Goal: Task Accomplishment & Management: Complete application form

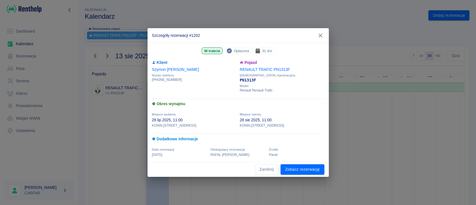
click at [323, 35] on icon "button" at bounding box center [320, 36] width 7 height 6
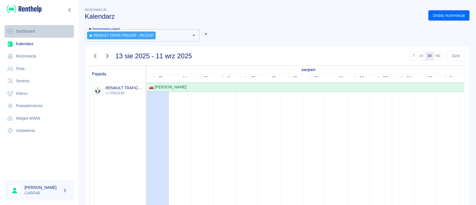
click at [32, 31] on link "Dashboard" at bounding box center [38, 31] width 69 height 13
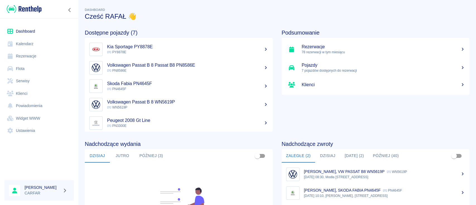
click at [48, 44] on link "Kalendarz" at bounding box center [38, 44] width 69 height 13
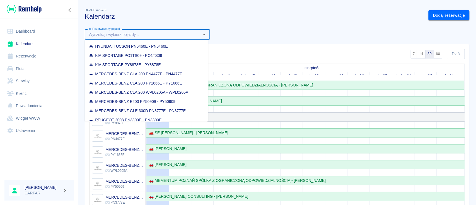
click at [174, 32] on input "Rezerwowany pojazd" at bounding box center [142, 34] width 113 height 7
paste input "GD9S514"
type input "GD9S514"
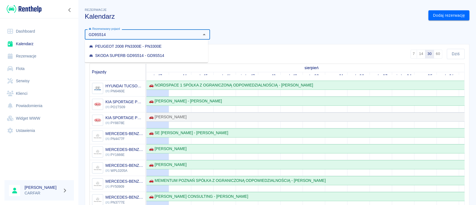
click at [170, 55] on li "SKODA SUPERB GD9S514 - GD9S514" at bounding box center [146, 55] width 123 height 9
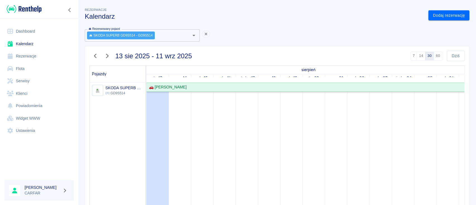
click at [187, 86] on div "🚗 [PERSON_NAME]" at bounding box center [167, 87] width 40 height 6
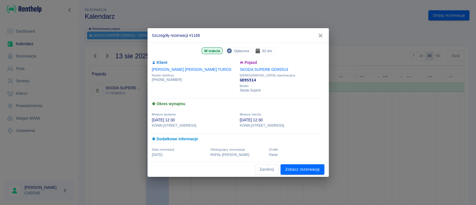
click at [271, 68] on link "SKODA SUPERB GD9S514" at bounding box center [264, 69] width 49 height 4
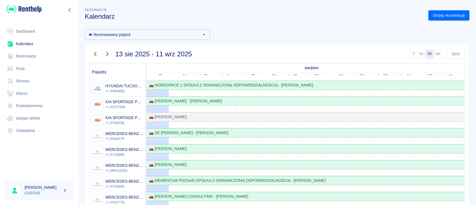
click at [141, 35] on input "Rezerwowany pojazd" at bounding box center [142, 34] width 113 height 7
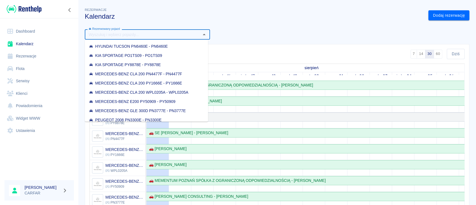
paste input "GD9S514"
type input "GD9S514"
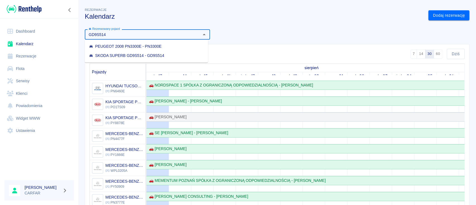
click at [143, 54] on div "SKODA SUPERB GD9S514 - GD9S514" at bounding box center [126, 56] width 75 height 6
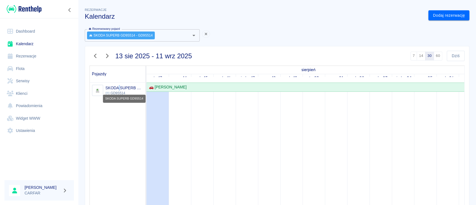
click at [119, 88] on h6 "SKODA SUPERB GD9S514" at bounding box center [124, 88] width 38 height 6
click at [174, 88] on div "🚗 [PERSON_NAME]" at bounding box center [167, 87] width 40 height 6
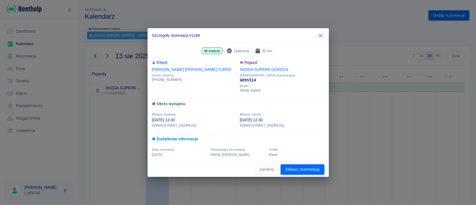
click at [167, 69] on link "[PERSON_NAME]" at bounding box center [191, 69] width 79 height 4
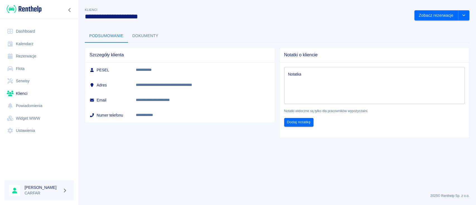
click at [439, 8] on div "Zobacz rezerwacje" at bounding box center [439, 13] width 59 height 15
click at [442, 10] on div "Zobacz rezerwacje" at bounding box center [439, 13] width 59 height 15
click at [440, 15] on button "Zobacz rezerwacje" at bounding box center [436, 15] width 44 height 10
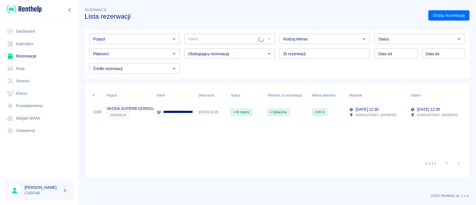
type input "[PERSON_NAME] ([PHONE_NUMBER])"
click at [176, 110] on p "**********" at bounding box center [188, 112] width 50 height 6
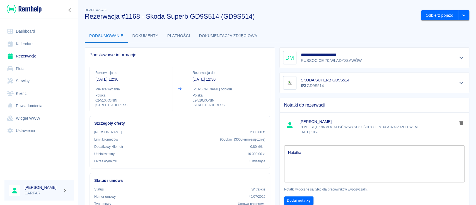
click at [371, 55] on div "**********" at bounding box center [374, 57] width 183 height 13
click at [457, 55] on button "Pokaż szczegóły" at bounding box center [461, 58] width 9 height 8
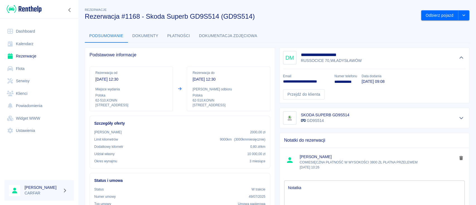
click at [45, 35] on link "Dashboard" at bounding box center [38, 31] width 69 height 13
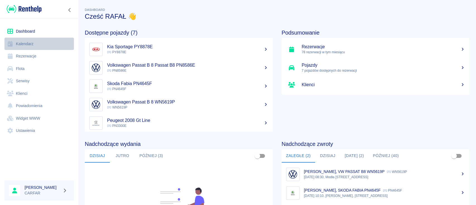
click at [32, 43] on link "Kalendarz" at bounding box center [38, 44] width 69 height 13
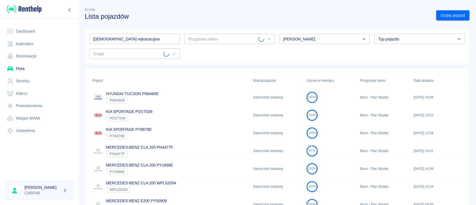
click at [134, 39] on input "[DEMOGRAPHIC_DATA] rejestracyjna" at bounding box center [134, 39] width 91 height 10
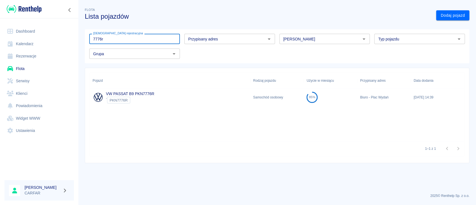
type input "7776r"
click at [162, 99] on div "VW PASSAT B9 PKN7776R ` PKN7776R" at bounding box center [170, 97] width 161 height 18
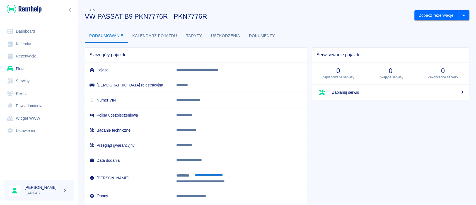
click at [163, 36] on button "Kalendarz pojazdu" at bounding box center [155, 35] width 54 height 13
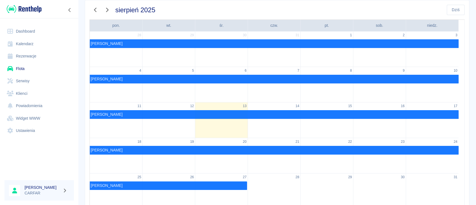
scroll to position [74, 0]
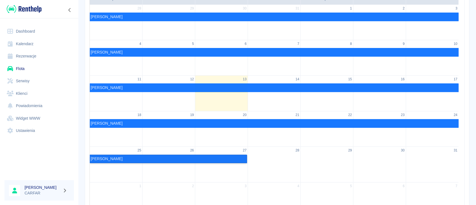
click at [238, 158] on link "[PERSON_NAME]" at bounding box center [168, 159] width 157 height 9
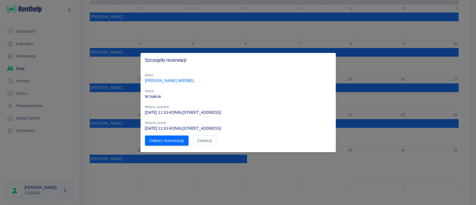
click at [179, 77] on div "Klient [PERSON_NAME]" at bounding box center [236, 75] width 191 height 16
click at [179, 78] on link "[PERSON_NAME]" at bounding box center [170, 80] width 50 height 4
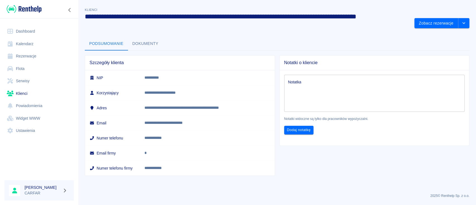
click at [29, 44] on link "Kalendarz" at bounding box center [38, 44] width 69 height 13
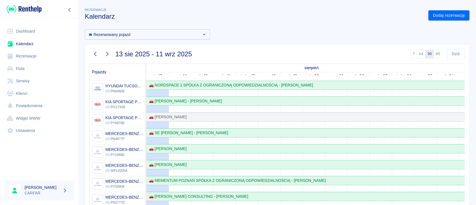
click at [144, 34] on input "Rezerwowany pojazd" at bounding box center [142, 34] width 113 height 7
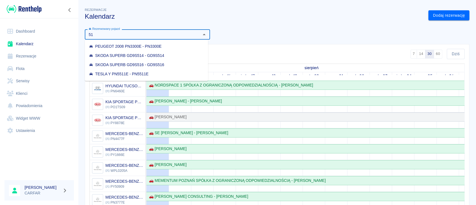
type input "514"
click at [161, 52] on li "SKODA SUPERB GD9S514 - GD9S514" at bounding box center [146, 55] width 123 height 9
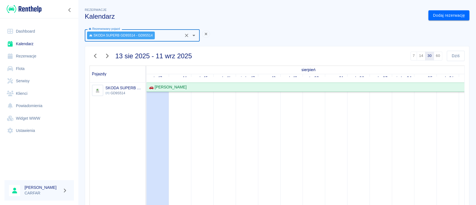
click at [187, 88] on div "🚗 [PERSON_NAME]" at bounding box center [167, 87] width 40 height 6
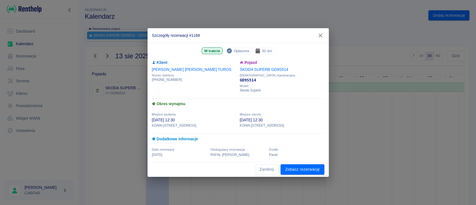
click at [321, 37] on icon "button" at bounding box center [320, 36] width 7 height 6
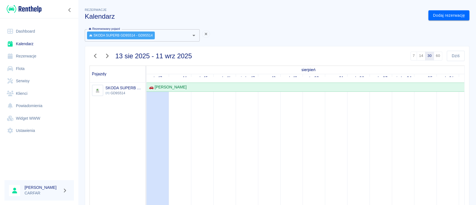
click at [42, 43] on link "Kalendarz" at bounding box center [38, 44] width 69 height 13
click at [184, 86] on div "🚗 [PERSON_NAME]" at bounding box center [167, 87] width 40 height 6
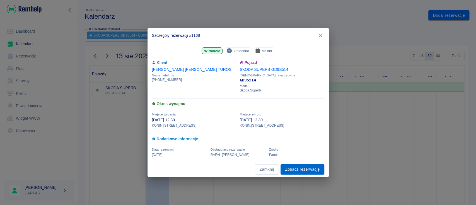
click at [298, 169] on link "Zobacz rezerwację" at bounding box center [303, 169] width 44 height 10
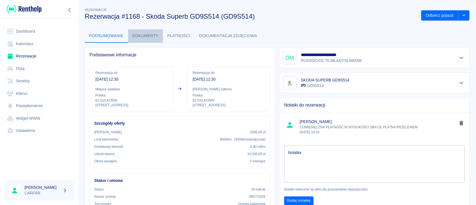
click at [156, 36] on button "Dokumenty" at bounding box center [145, 35] width 35 height 13
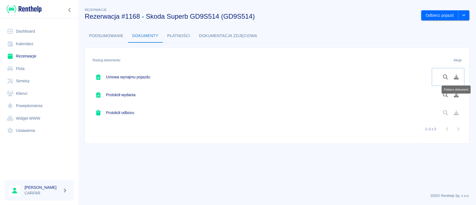
click at [459, 78] on icon "Pobierz dokument" at bounding box center [456, 76] width 6 height 5
click at [458, 98] on button "Pobierz dokument" at bounding box center [456, 94] width 11 height 9
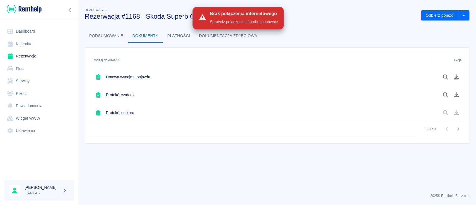
click at [35, 6] on img at bounding box center [24, 8] width 35 height 9
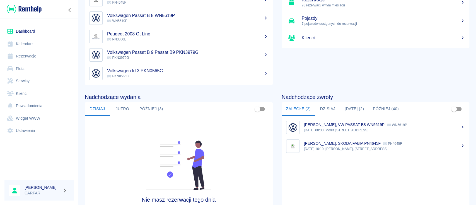
scroll to position [37, 0]
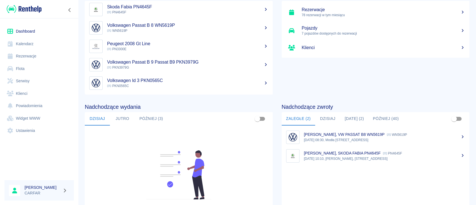
click at [353, 119] on button "[DATE] (2)" at bounding box center [354, 118] width 28 height 13
click at [302, 117] on button "Zaległe (2)" at bounding box center [298, 118] width 33 height 13
click at [327, 119] on button "Dzisiaj" at bounding box center [327, 118] width 25 height 13
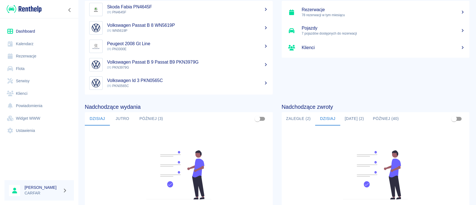
click at [362, 119] on button "[DATE] (2)" at bounding box center [354, 118] width 28 height 13
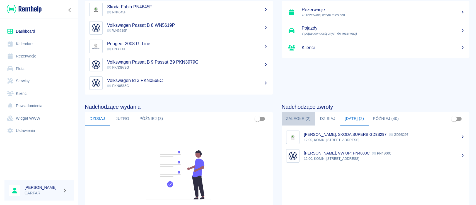
click at [291, 119] on button "Zaległe (2)" at bounding box center [298, 118] width 33 height 13
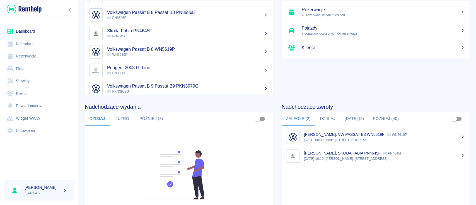
scroll to position [0, 0]
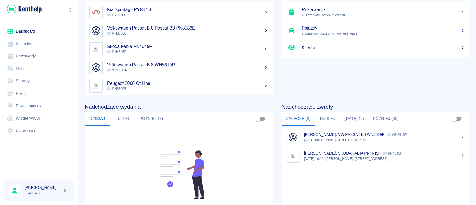
click at [38, 55] on link "Rezerwacje" at bounding box center [38, 56] width 69 height 13
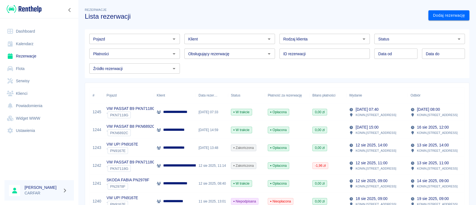
click at [153, 38] on input "Pojazd" at bounding box center [130, 38] width 78 height 7
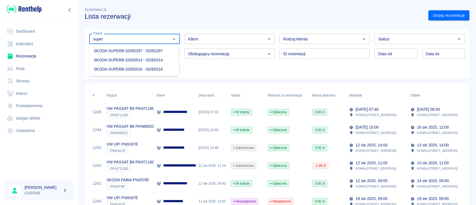
click at [145, 59] on li "SKODA SUPERB GD9S514 - GD9S514" at bounding box center [133, 60] width 89 height 9
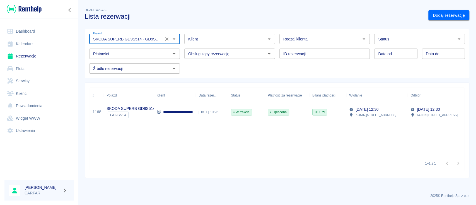
type input "SKODA SUPERB GD9S514 - GD9S514"
click at [29, 30] on link "Dashboard" at bounding box center [38, 31] width 69 height 13
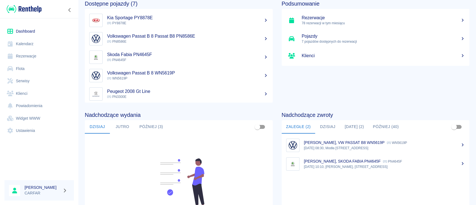
scroll to position [74, 0]
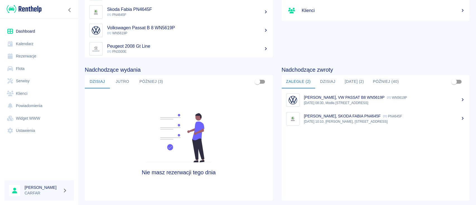
drag, startPoint x: 328, startPoint y: 84, endPoint x: 332, endPoint y: 81, distance: 5.4
click at [328, 84] on button "Dzisiaj" at bounding box center [327, 81] width 25 height 13
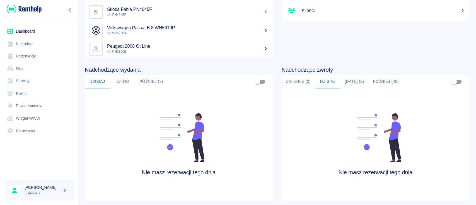
click at [351, 83] on button "[DATE] (2)" at bounding box center [354, 81] width 28 height 13
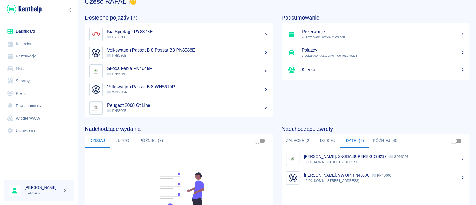
scroll to position [0, 0]
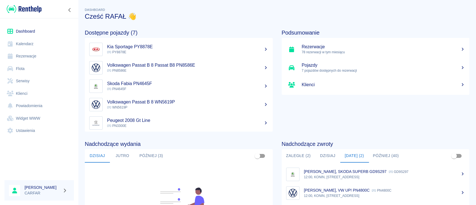
click at [33, 52] on link "Rezerwacje" at bounding box center [38, 56] width 69 height 13
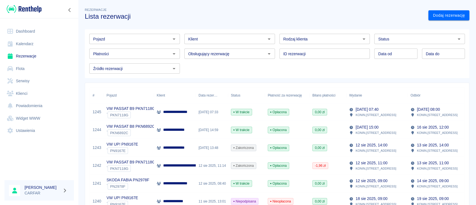
click at [163, 38] on input "Pojazd" at bounding box center [130, 38] width 78 height 7
click at [439, 16] on link "Dodaj rezerwację" at bounding box center [448, 15] width 41 height 10
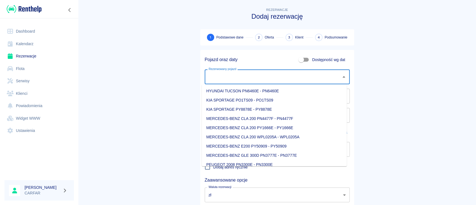
click at [256, 78] on input "Rezerwowany pojazd" at bounding box center [273, 77] width 132 height 10
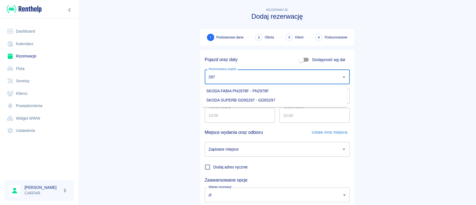
click at [268, 98] on li "SKODA SUPERB GD9S297 - GD9S297" at bounding box center [274, 100] width 145 height 9
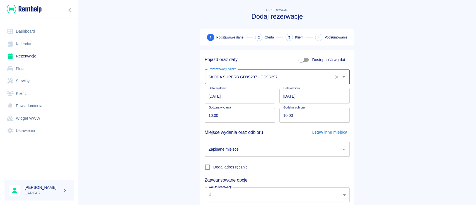
type input "SKODA SUPERB GD9S297 - GD9S297"
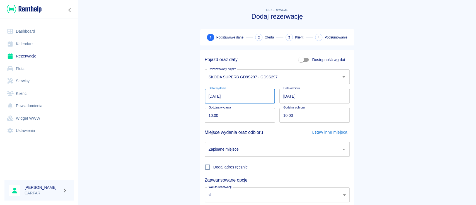
click at [211, 96] on input "[DATE]" at bounding box center [240, 96] width 70 height 15
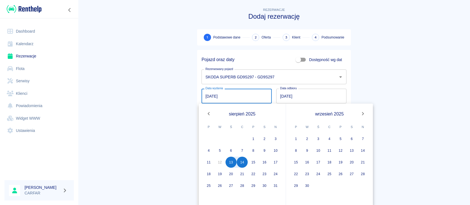
click at [205, 99] on input "[DATE]" at bounding box center [237, 96] width 70 height 15
click at [263, 161] on button "16" at bounding box center [264, 162] width 11 height 11
type input "[DATE]"
type input "DD.MM.YYYY"
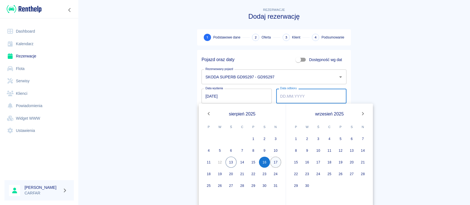
click at [277, 161] on button "17" at bounding box center [275, 162] width 11 height 11
type input "[DATE]"
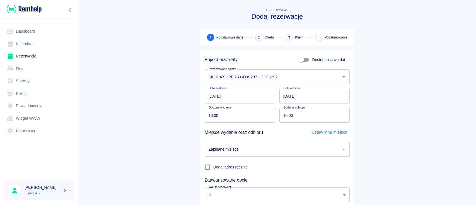
click at [281, 96] on input "[DATE]" at bounding box center [314, 96] width 70 height 15
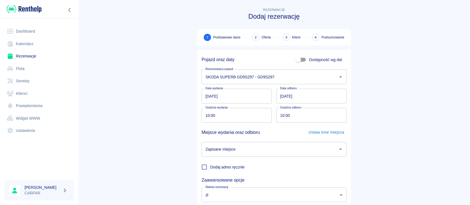
click at [388, 76] on main "Rezerwacje Dodaj rezerwację 1 Podstawowe dane 2 Oferta 3 Klient 4 Podsumowanie …" at bounding box center [274, 116] width 392 height 219
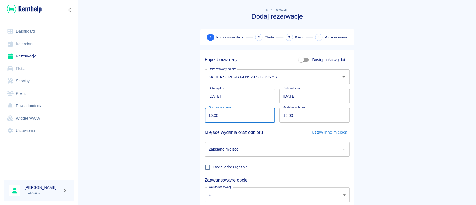
drag, startPoint x: 240, startPoint y: 118, endPoint x: 208, endPoint y: 115, distance: 32.5
click at [208, 115] on input "10:00" at bounding box center [238, 115] width 66 height 15
type input "11:00"
click at [392, 102] on main "Rezerwacje Dodaj rezerwację 1 Podstawowe dane 2 Oferta 3 Klient 4 Podsumowanie …" at bounding box center [277, 116] width 398 height 219
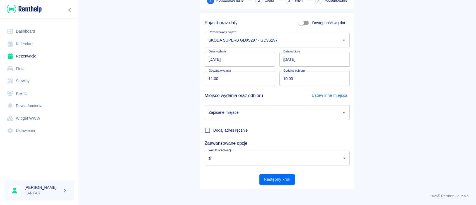
click at [301, 102] on div "Zapisane miejsce Zapisane miejsce" at bounding box center [275, 110] width 150 height 19
click at [302, 109] on input "Zapisane miejsce" at bounding box center [273, 113] width 132 height 10
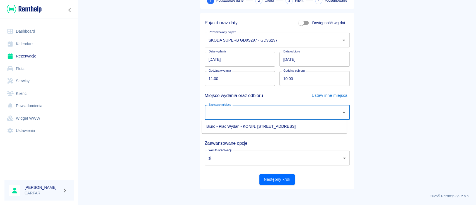
click at [242, 121] on ul "Biuro - Plac Wydań - KONIN, [STREET_ADDRESS]" at bounding box center [274, 127] width 145 height 14
click at [246, 126] on li "Biuro - Plac Wydań - KONIN, [STREET_ADDRESS]" at bounding box center [274, 126] width 145 height 9
type input "Biuro - Plac Wydań - KONIN, [STREET_ADDRESS]"
click at [279, 181] on button "Następny krok" at bounding box center [276, 179] width 35 height 10
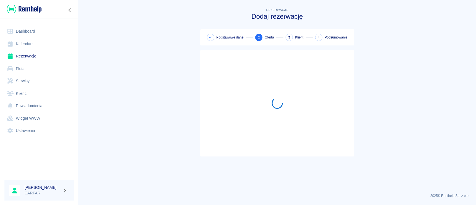
scroll to position [0, 0]
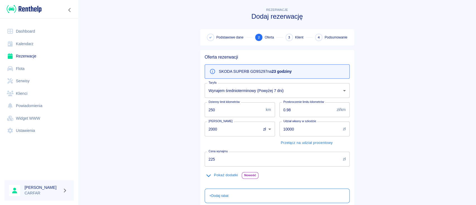
click at [278, 97] on body "Używamy plików Cookies, by zapewnić Ci najlepsze możliwe doświadczenie. Aby dow…" at bounding box center [238, 102] width 476 height 205
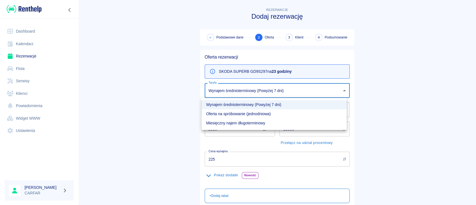
click at [254, 113] on li "Oferta na spróbowanie (jednodniowa)" at bounding box center [274, 113] width 145 height 9
type input "101dbd40-327c-42c0-902c-95698b1c4dda"
type input "250"
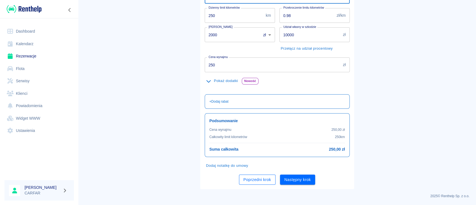
click at [249, 180] on button "Poprzedni krok" at bounding box center [257, 180] width 37 height 10
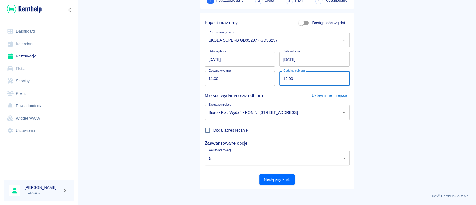
click at [283, 77] on input "10:00" at bounding box center [312, 78] width 66 height 15
type input "18:00"
click at [385, 95] on main "Rezerwacje Dodaj rezerwację 1 Podstawowe dane 2 Oferta 3 Klient 4 Podsumowanie …" at bounding box center [277, 79] width 398 height 219
click at [280, 179] on button "Następny krok" at bounding box center [276, 179] width 35 height 10
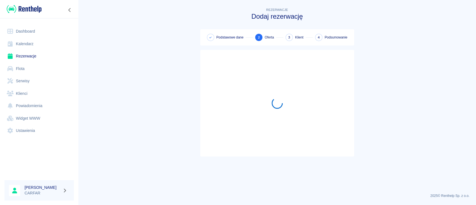
scroll to position [0, 0]
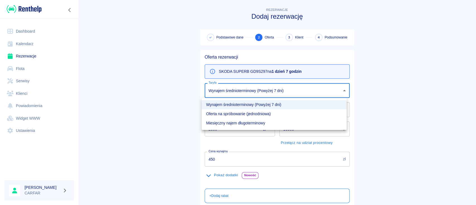
click at [239, 86] on body "Używamy plików Cookies, by zapewnić Ci najlepsze możliwe doświadczenie. Aby dow…" at bounding box center [238, 102] width 476 height 205
click at [247, 116] on li "Oferta na spróbowanie (jednodniowa)" at bounding box center [274, 113] width 145 height 9
type input "101dbd40-327c-42c0-902c-95698b1c4dda"
type input "500"
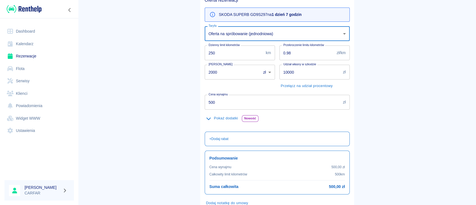
scroll to position [94, 0]
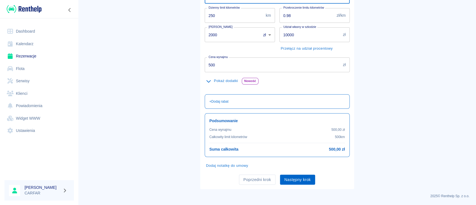
click at [292, 184] on button "Następny krok" at bounding box center [297, 180] width 35 height 10
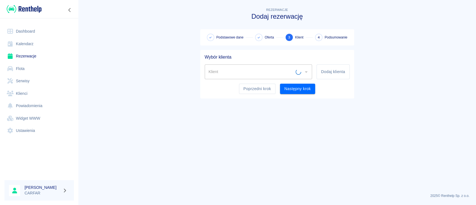
scroll to position [0, 0]
click at [338, 71] on button "Dodaj klienta" at bounding box center [333, 71] width 33 height 15
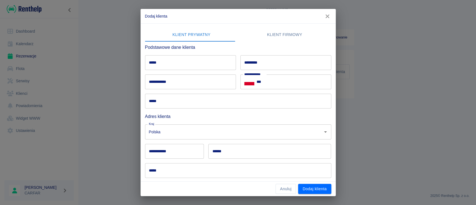
click at [175, 56] on input "*****" at bounding box center [190, 62] width 91 height 15
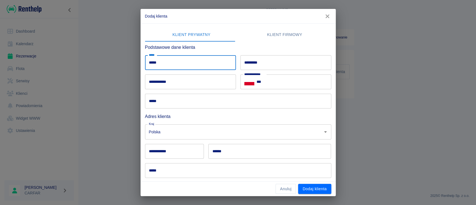
type input "*****"
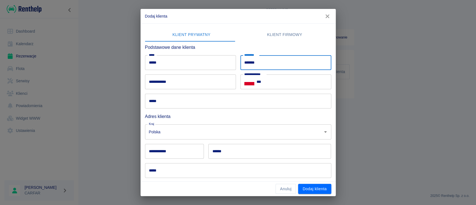
type input "*******"
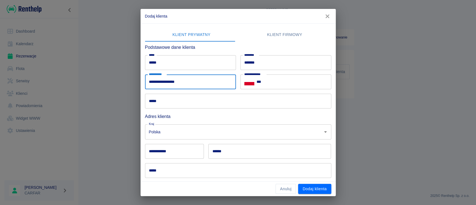
type input "**********"
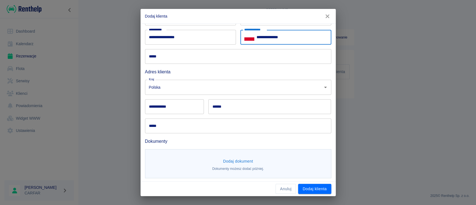
scroll to position [46, 0]
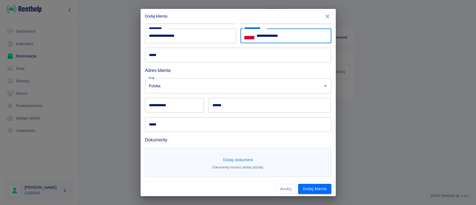
type input "**********"
click at [181, 102] on input "**********" at bounding box center [174, 105] width 59 height 15
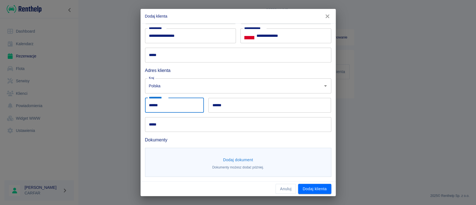
type input "******"
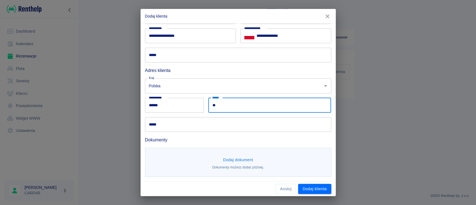
type input "*"
type input "*****"
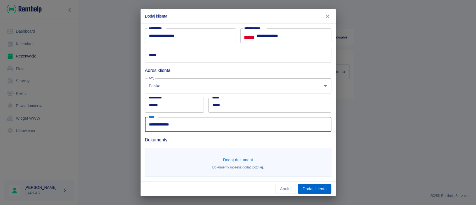
type input "**********"
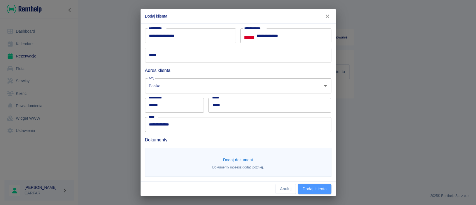
click at [321, 184] on button "Dodaj klienta" at bounding box center [314, 189] width 33 height 10
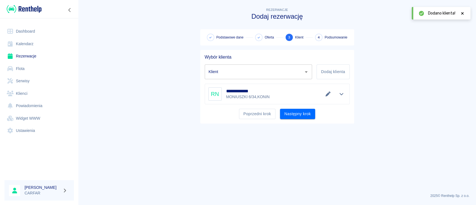
type input "[PERSON_NAME] ([PHONE_NUMBER])"
click at [298, 112] on button "Następny krok" at bounding box center [297, 114] width 35 height 10
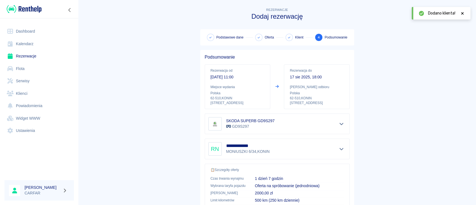
click at [463, 13] on icon at bounding box center [462, 13] width 5 height 4
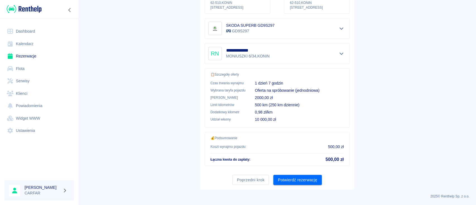
click at [300, 175] on button "Potwierdź rezerwację" at bounding box center [297, 180] width 48 height 10
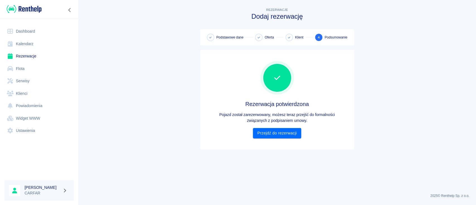
scroll to position [0, 0]
click at [279, 134] on link "Przejdź do rezerwacji" at bounding box center [277, 133] width 48 height 10
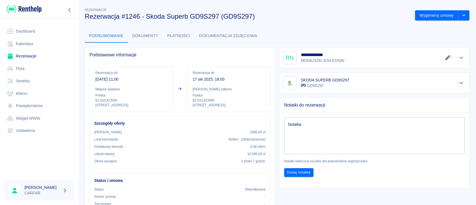
click at [334, 28] on div "**********" at bounding box center [277, 176] width 398 height 348
click at [31, 30] on link "Dashboard" at bounding box center [38, 31] width 69 height 13
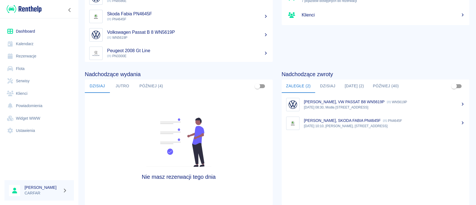
scroll to position [74, 0]
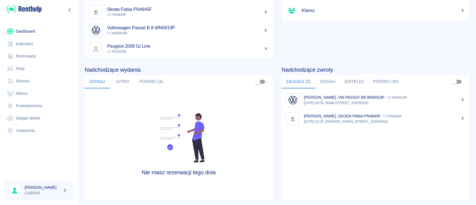
click at [324, 79] on button "Dzisiaj" at bounding box center [327, 81] width 25 height 13
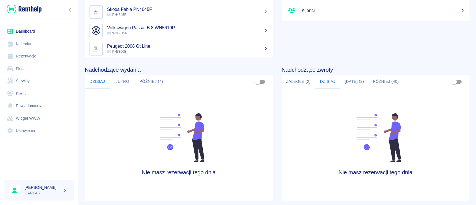
click at [351, 79] on button "[DATE] (2)" at bounding box center [354, 81] width 28 height 13
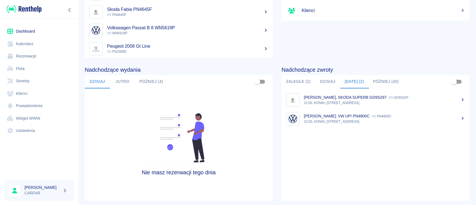
click at [363, 102] on p "12:00, KONIN, [STREET_ADDRESS]" at bounding box center [384, 102] width 161 height 5
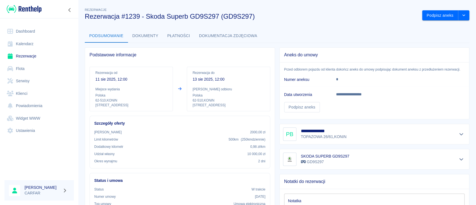
click at [458, 135] on icon "Pokaż szczegóły" at bounding box center [461, 134] width 6 height 5
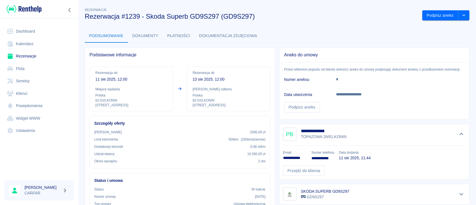
scroll to position [37, 0]
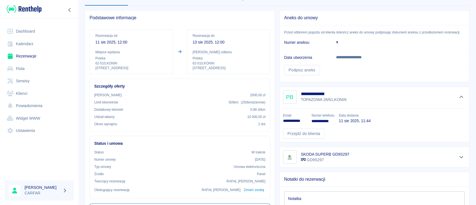
click at [29, 28] on link "Dashboard" at bounding box center [38, 31] width 69 height 13
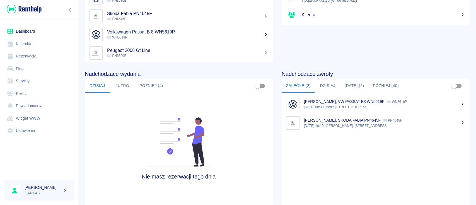
scroll to position [86, 0]
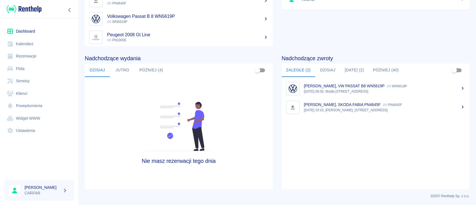
click at [365, 84] on p "[PERSON_NAME], VW PASSAT B8 WN5619P" at bounding box center [344, 86] width 81 height 4
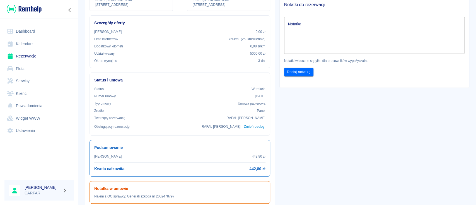
scroll to position [112, 0]
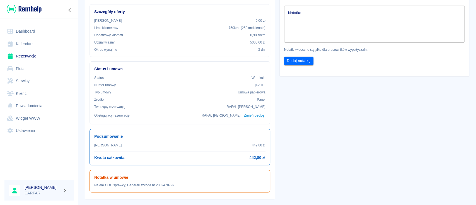
click at [166, 187] on div "Notatka w umowie Najem z OC sprawcy, Generali szkoda nr 2002478797" at bounding box center [180, 181] width 181 height 23
drag, startPoint x: 140, startPoint y: 185, endPoint x: 178, endPoint y: 185, distance: 37.7
click at [178, 185] on p "Najem z OC sprawcy, Generali szkoda nr 2002478797" at bounding box center [179, 185] width 171 height 5
copy p "szkoda nr 2002478797"
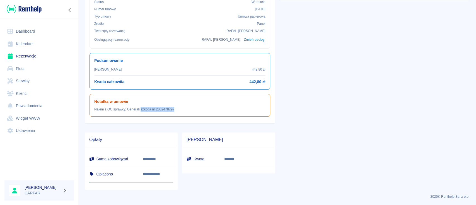
scroll to position [0, 0]
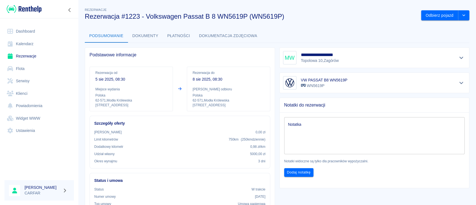
click at [313, 28] on div "**********" at bounding box center [277, 189] width 398 height 375
click at [41, 27] on link "Dashboard" at bounding box center [38, 31] width 69 height 13
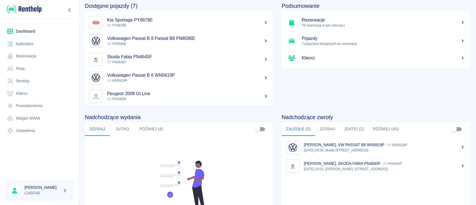
scroll to position [74, 0]
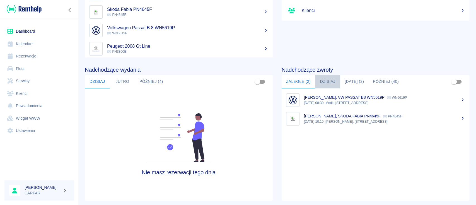
click at [327, 76] on button "Dzisiaj" at bounding box center [327, 81] width 25 height 13
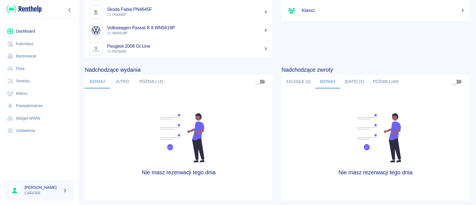
click at [357, 76] on button "[DATE] (2)" at bounding box center [354, 81] width 28 height 13
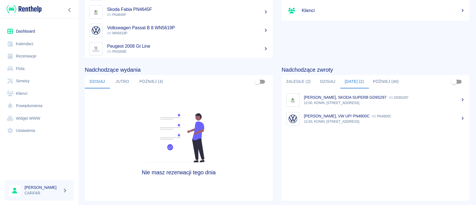
click at [291, 81] on button "Zaległe (2)" at bounding box center [298, 81] width 33 height 13
click at [121, 83] on button "Jutro" at bounding box center [122, 81] width 25 height 13
click at [153, 79] on button "Później (4)" at bounding box center [151, 81] width 33 height 13
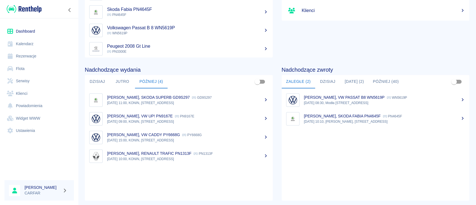
scroll to position [0, 0]
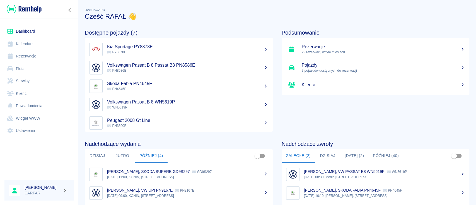
click at [26, 42] on link "Kalendarz" at bounding box center [38, 44] width 69 height 13
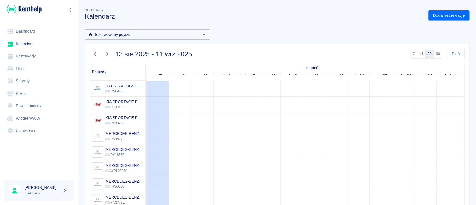
click at [35, 58] on link "Rezerwacje" at bounding box center [38, 56] width 69 height 13
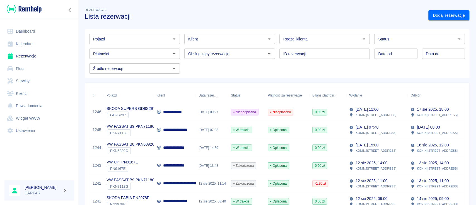
click at [157, 38] on input "Pojazd" at bounding box center [130, 38] width 78 height 7
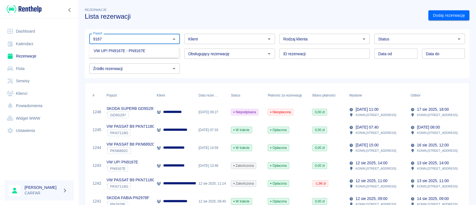
click at [155, 51] on li "VW UP! PN9167E - PN9167E" at bounding box center [133, 50] width 89 height 9
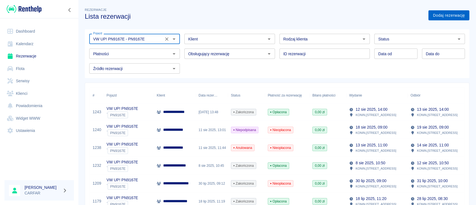
type input "VW UP! PN9167E - PN9167E"
click at [437, 20] on link "Dodaj rezerwację" at bounding box center [448, 15] width 41 height 10
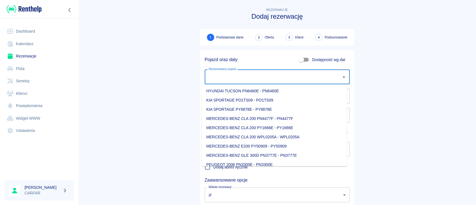
click at [242, 76] on input "Rezerwowany pojazd" at bounding box center [273, 77] width 132 height 10
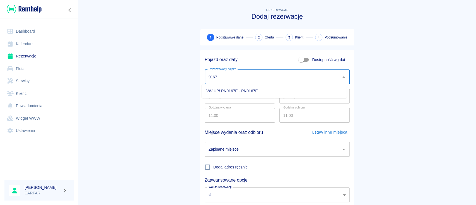
click at [244, 90] on li "VW UP! PN9167E - PN9167E" at bounding box center [274, 90] width 145 height 9
type input "VW UP! PN9167E - PN9167E"
click at [282, 98] on input "[DATE]" at bounding box center [314, 96] width 70 height 15
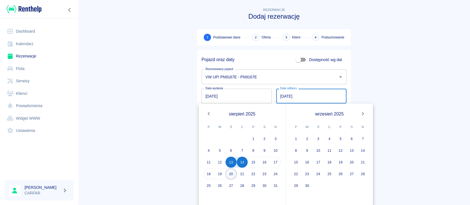
click at [230, 173] on button "20" at bounding box center [231, 173] width 11 height 11
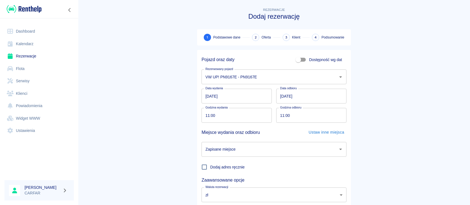
type input "[DATE]"
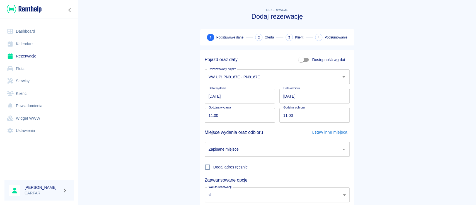
click at [207, 115] on input "11:00" at bounding box center [238, 115] width 66 height 15
type input "16:00"
click at [281, 116] on input "11:00" at bounding box center [312, 115] width 66 height 15
type input "16:00"
drag, startPoint x: 162, startPoint y: 109, endPoint x: 155, endPoint y: 105, distance: 8.7
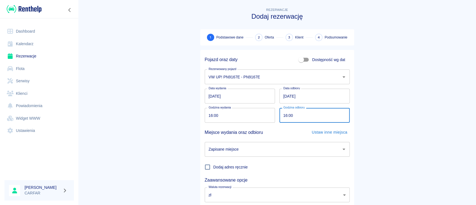
click at [163, 109] on main "Rezerwacje Dodaj rezerwację 1 Podstawowe dane 2 Oferta 3 Klient 4 Podsumowanie …" at bounding box center [277, 116] width 398 height 219
click at [285, 97] on input "[DATE]" at bounding box center [314, 96] width 70 height 15
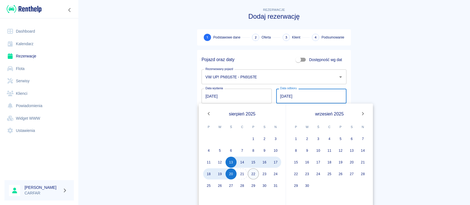
click at [248, 173] on button "22" at bounding box center [253, 173] width 11 height 11
type input "[DATE]"
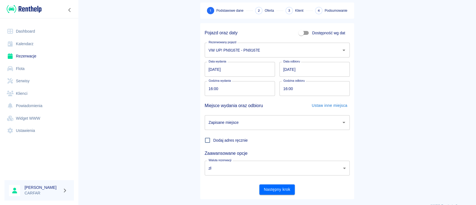
scroll to position [37, 0]
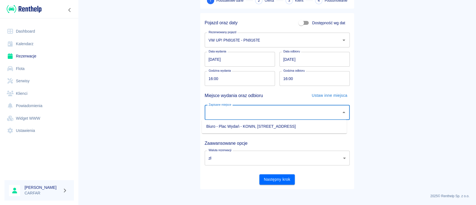
click at [270, 110] on input "Zapisane miejsce" at bounding box center [273, 113] width 132 height 10
click at [251, 126] on li "Biuro - Plac Wydań - KONIN, [STREET_ADDRESS]" at bounding box center [274, 126] width 145 height 9
type input "Biuro - Plac Wydań - KONIN, [STREET_ADDRESS]"
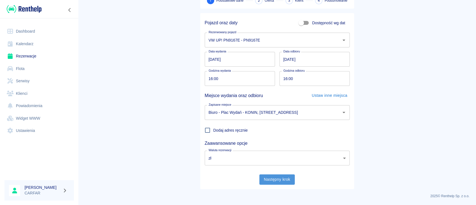
click at [281, 180] on button "Następny krok" at bounding box center [276, 179] width 35 height 10
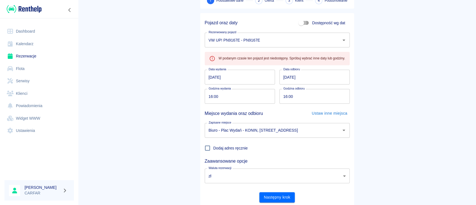
click at [300, 22] on input "Dostępność wg dat" at bounding box center [301, 23] width 32 height 11
checkbox input "true"
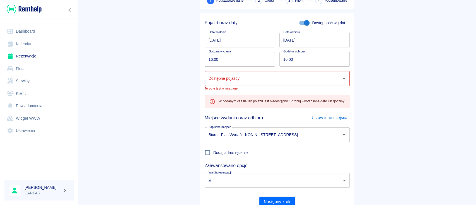
click at [159, 87] on main "Rezerwacje Dodaj rezerwację 1 Podstawowe dane 2 Oferta 3 Klient 4 Podsumowanie …" at bounding box center [277, 91] width 398 height 242
click at [176, 70] on main "Rezerwacje Dodaj rezerwację 1 Podstawowe dane 2 Oferta 3 Klient 4 Podsumowanie …" at bounding box center [277, 91] width 398 height 242
click at [36, 31] on link "Dashboard" at bounding box center [38, 31] width 69 height 13
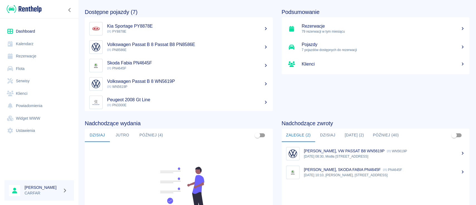
scroll to position [37, 0]
